Goal: Task Accomplishment & Management: Use online tool/utility

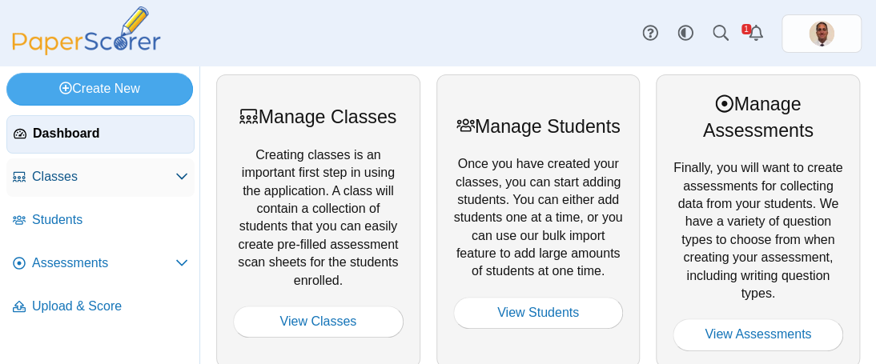
click at [62, 179] on span "Classes" at bounding box center [103, 177] width 143 height 18
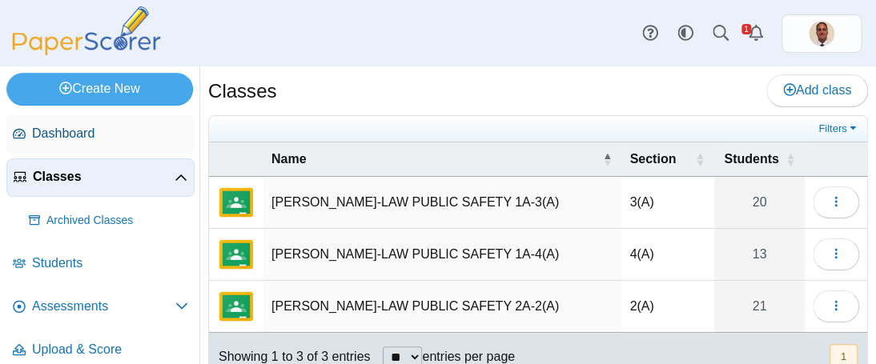
click at [95, 138] on span "Dashboard" at bounding box center [110, 134] width 156 height 18
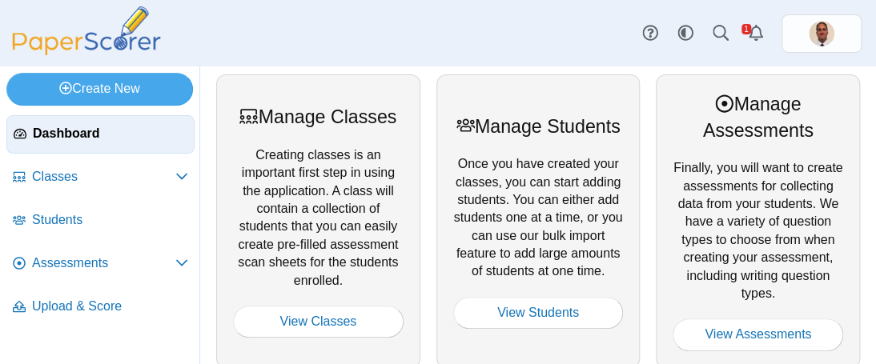
click at [705, 120] on div "Manage Assessments" at bounding box center [757, 117] width 170 height 52
click at [736, 124] on div "Manage Assessments" at bounding box center [757, 117] width 170 height 52
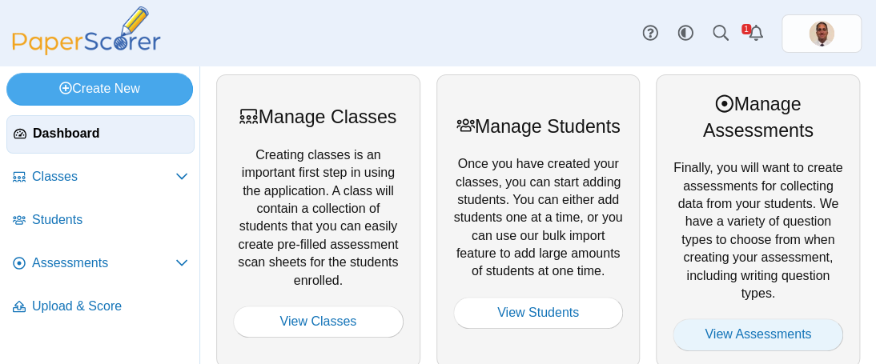
click at [754, 333] on link "View Assessments" at bounding box center [757, 335] width 170 height 32
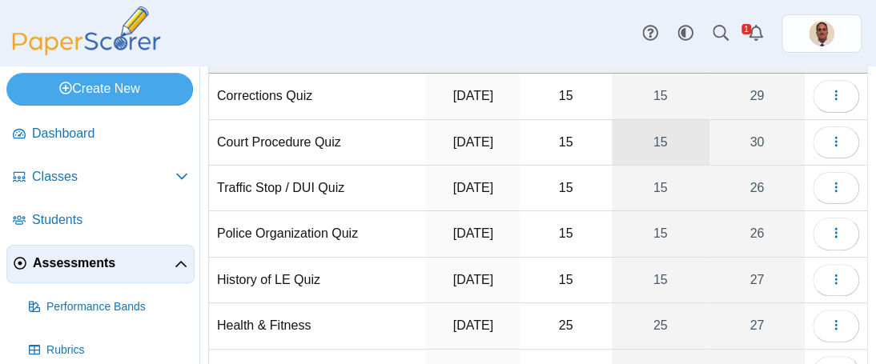
scroll to position [240, 0]
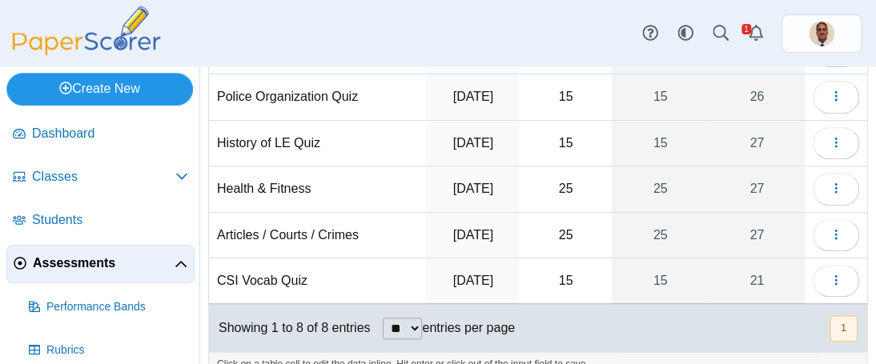
click at [124, 95] on link "Create New" at bounding box center [99, 89] width 186 height 32
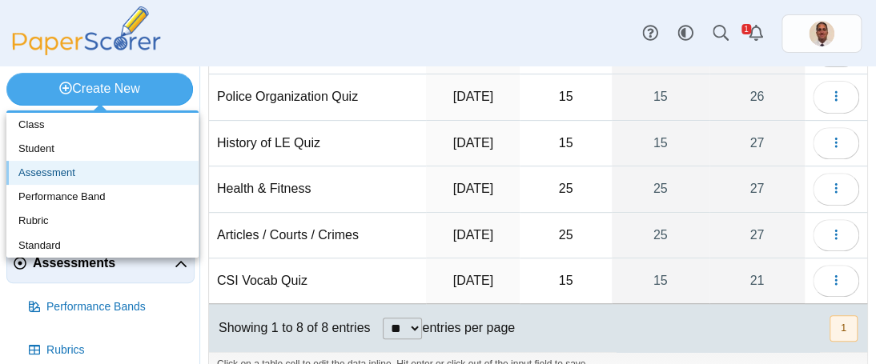
click at [73, 172] on link "Assessment" at bounding box center [102, 173] width 192 height 24
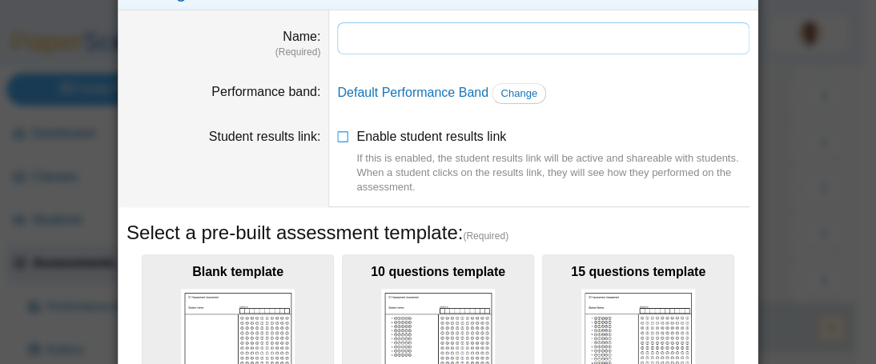
scroll to position [0, 0]
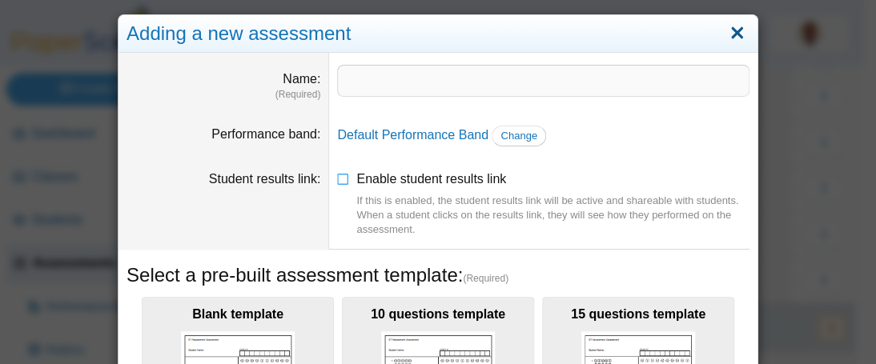
click at [728, 34] on link "Close" at bounding box center [736, 33] width 25 height 27
